Goal: Task Accomplishment & Management: Complete application form

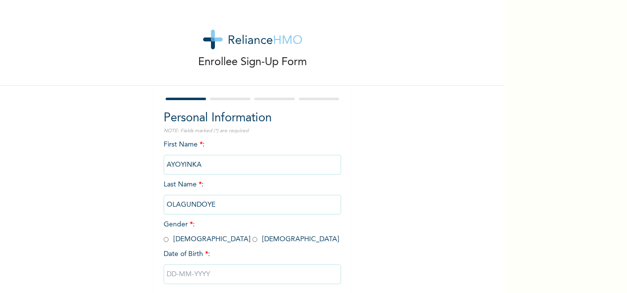
click at [164, 242] on input "radio" at bounding box center [166, 239] width 5 height 9
radio input "true"
click at [191, 278] on input "text" at bounding box center [253, 274] width 178 height 20
select select "8"
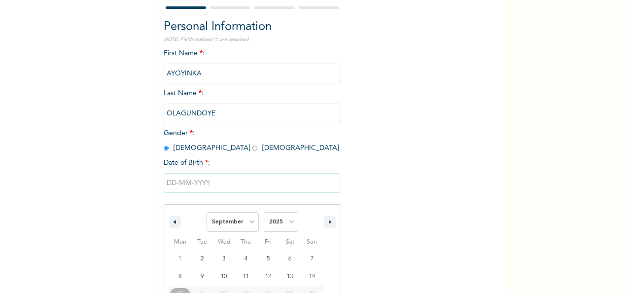
scroll to position [156, 0]
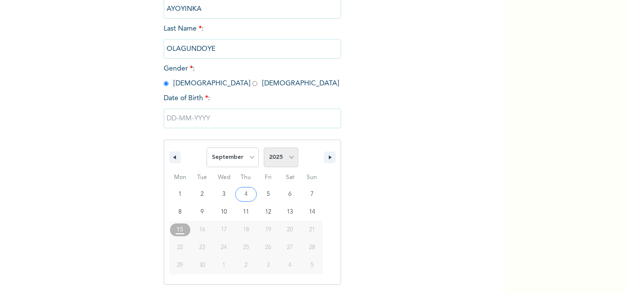
click at [289, 158] on select "2025 2024 2023 2022 2021 2020 2019 2018 2017 2016 2015 2014 2013 2012 2011 2010…" at bounding box center [281, 157] width 35 height 20
select select "1974"
click at [264, 148] on select "2025 2024 2023 2022 2021 2020 2019 2018 2017 2016 2015 2014 2013 2012 2011 2010…" at bounding box center [281, 157] width 35 height 20
click at [252, 157] on select "January February March April May June July August September October November De…" at bounding box center [233, 157] width 52 height 20
select select "4"
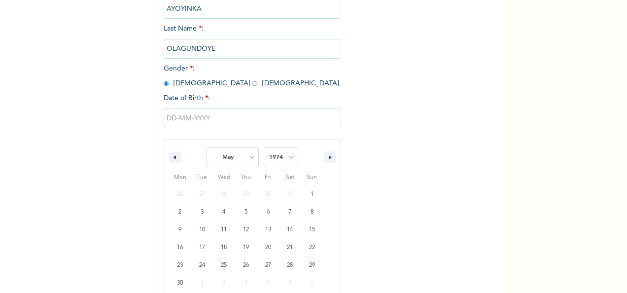
click at [207, 148] on select "January February March April May June July August September October November De…" at bounding box center [233, 157] width 52 height 20
type input "[DATE]"
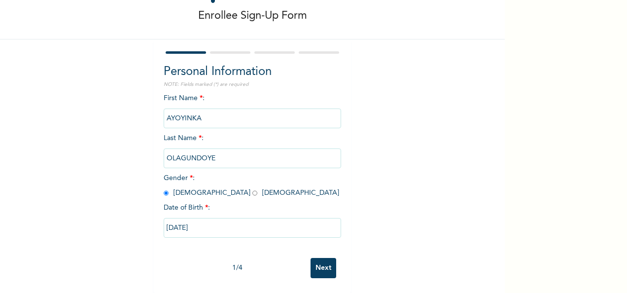
scroll to position [55, 0]
click at [316, 262] on input "Next" at bounding box center [324, 268] width 26 height 20
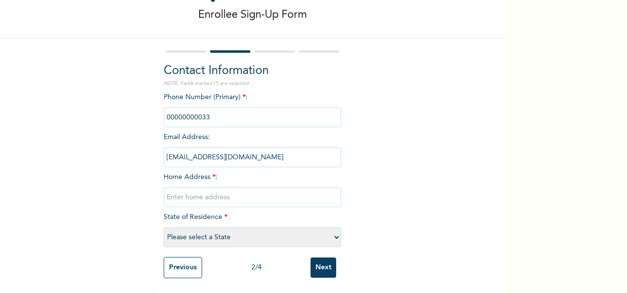
click at [215, 109] on input "phone" at bounding box center [253, 118] width 178 height 20
click at [260, 114] on input "phone" at bounding box center [253, 118] width 178 height 20
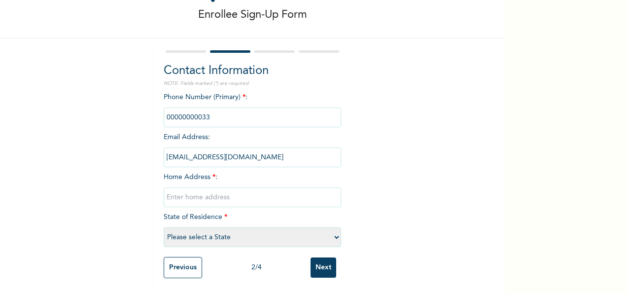
click at [191, 108] on input "phone" at bounding box center [253, 118] width 178 height 20
click at [219, 191] on input "text" at bounding box center [253, 197] width 178 height 20
type input "22 SUPO GBABE STREET OFF [GEOGRAPHIC_DATA]"
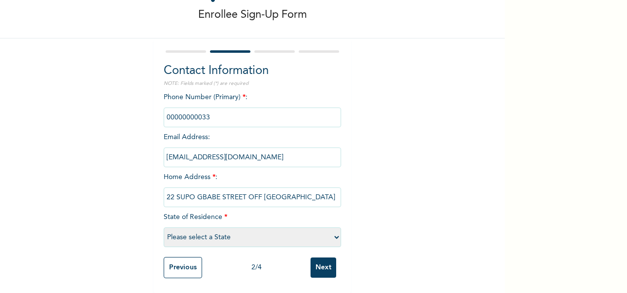
scroll to position [0, 0]
click at [206, 229] on select "Please select a State [PERSON_NAME] (FCT) [PERSON_NAME] Ibom [GEOGRAPHIC_DATA] …" at bounding box center [253, 237] width 178 height 20
select select "25"
click at [164, 227] on select "Please select a State [PERSON_NAME] (FCT) [PERSON_NAME] Ibom [GEOGRAPHIC_DATA] …" at bounding box center [253, 237] width 178 height 20
click at [318, 262] on input "Next" at bounding box center [324, 267] width 26 height 20
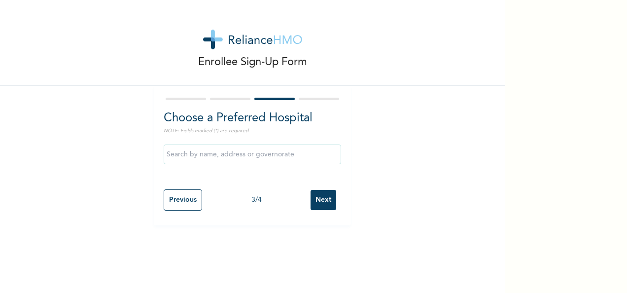
click at [207, 156] on input "text" at bounding box center [253, 155] width 178 height 20
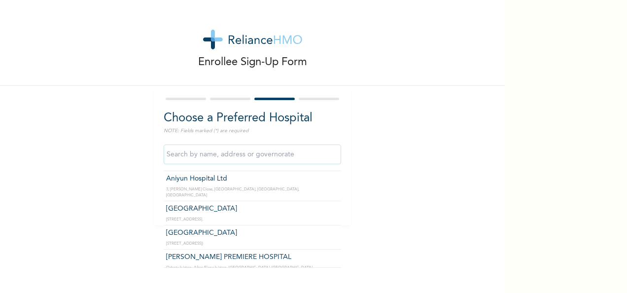
scroll to position [375, 0]
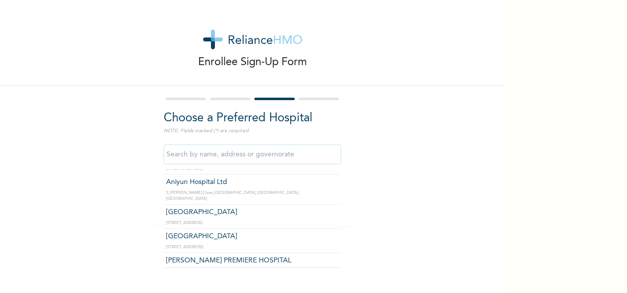
type input "[GEOGRAPHIC_DATA]"
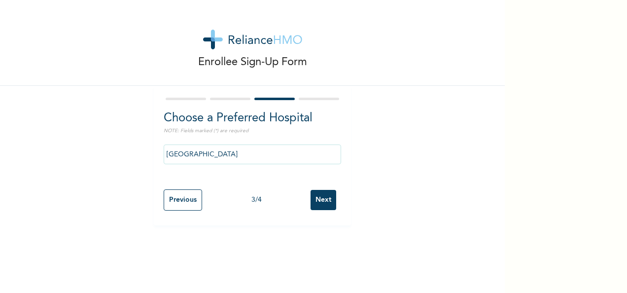
click at [323, 195] on input "Next" at bounding box center [324, 200] width 26 height 20
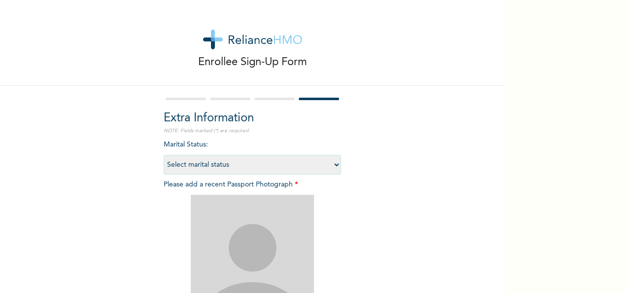
click at [330, 166] on select "Select marital status [DEMOGRAPHIC_DATA] Married [DEMOGRAPHIC_DATA] Widow/[DEMO…" at bounding box center [253, 165] width 178 height 20
select select "2"
click at [164, 155] on select "Select marital status [DEMOGRAPHIC_DATA] Married [DEMOGRAPHIC_DATA] Widow/[DEMO…" at bounding box center [253, 165] width 178 height 20
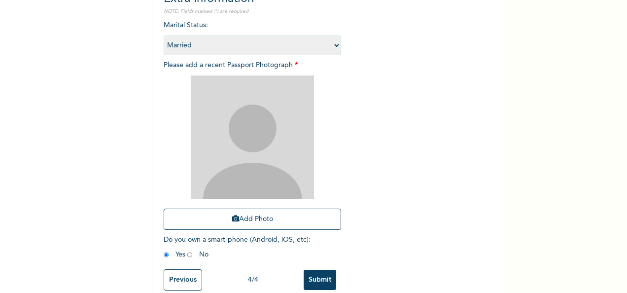
scroll to position [138, 0]
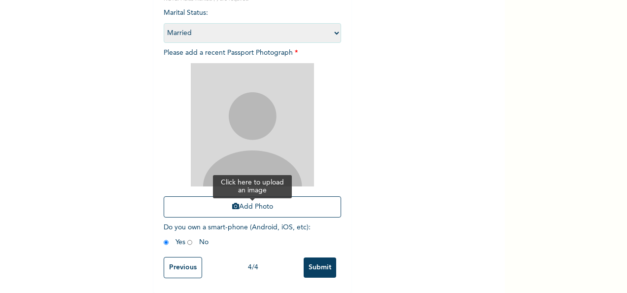
click at [254, 202] on button "Add Photo" at bounding box center [253, 206] width 178 height 21
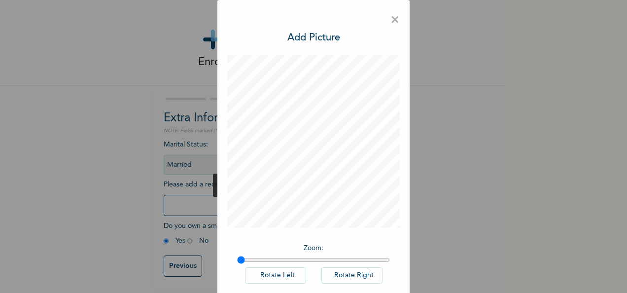
scroll to position [7, 0]
click at [164, 195] on button "Add Photo" at bounding box center [253, 205] width 178 height 21
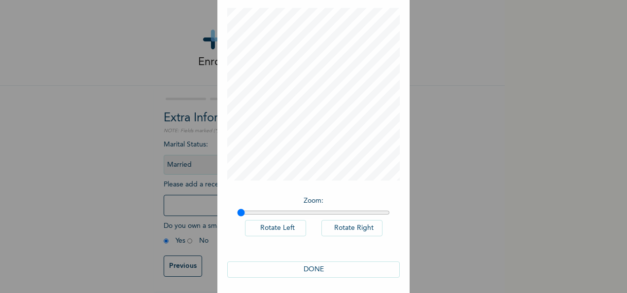
scroll to position [51, 0]
click at [308, 265] on button "DONE" at bounding box center [313, 266] width 173 height 16
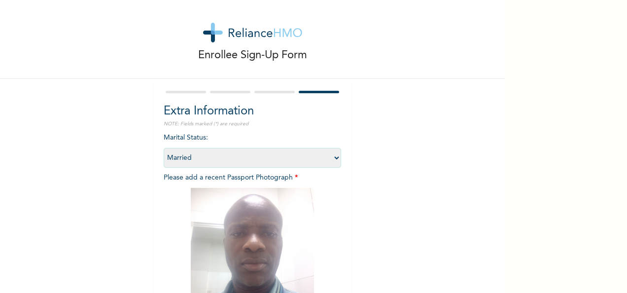
scroll to position [140, 0]
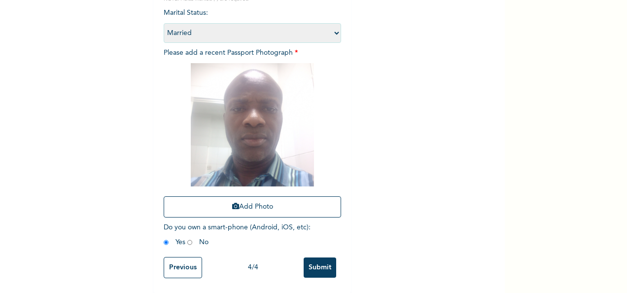
click at [315, 260] on input "Submit" at bounding box center [320, 267] width 33 height 20
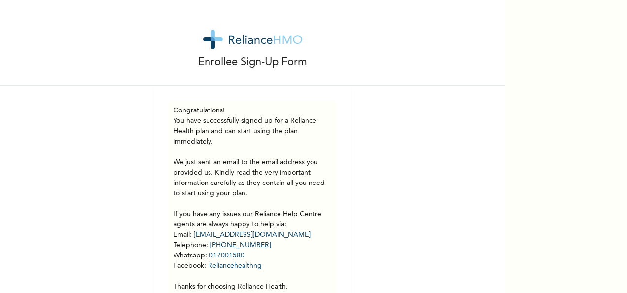
scroll to position [47, 0]
